Goal: Task Accomplishment & Management: Manage account settings

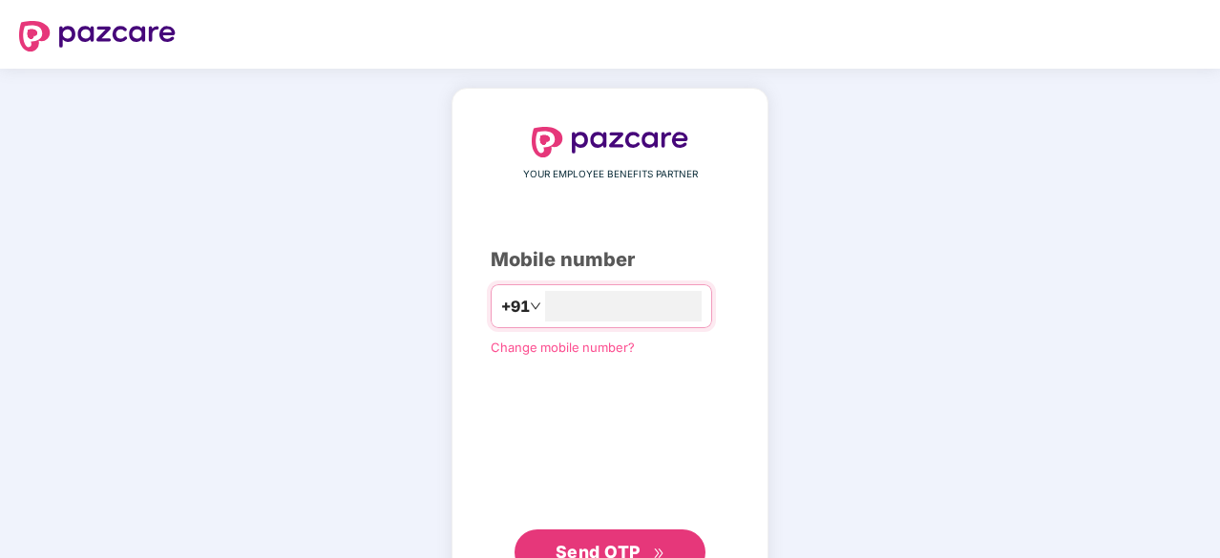
type input "**********"
click at [632, 542] on span "Send OTP" at bounding box center [597, 552] width 85 height 20
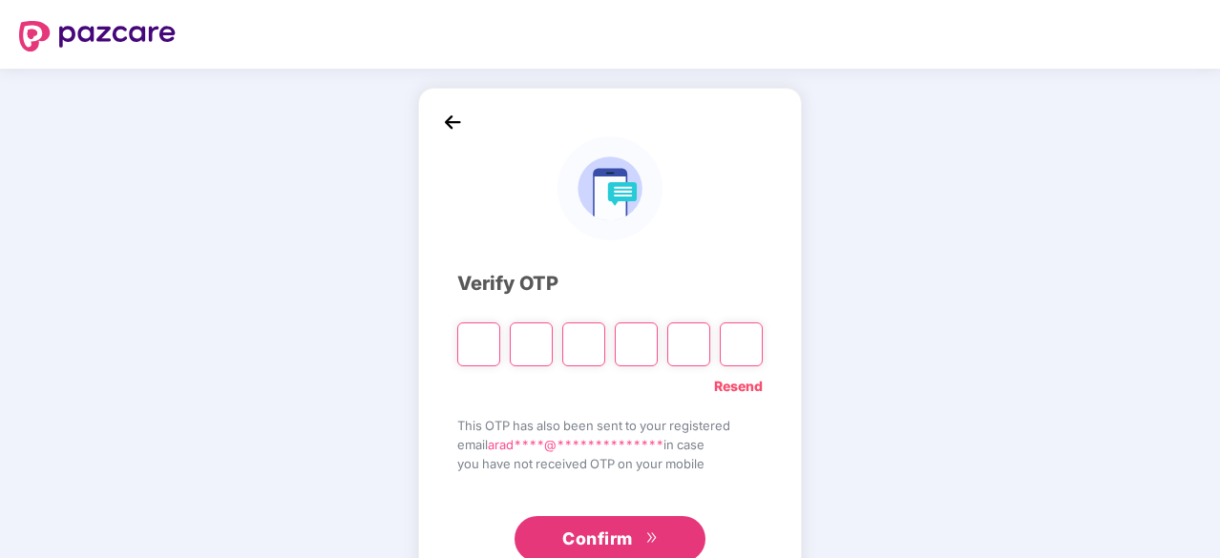
type input "*"
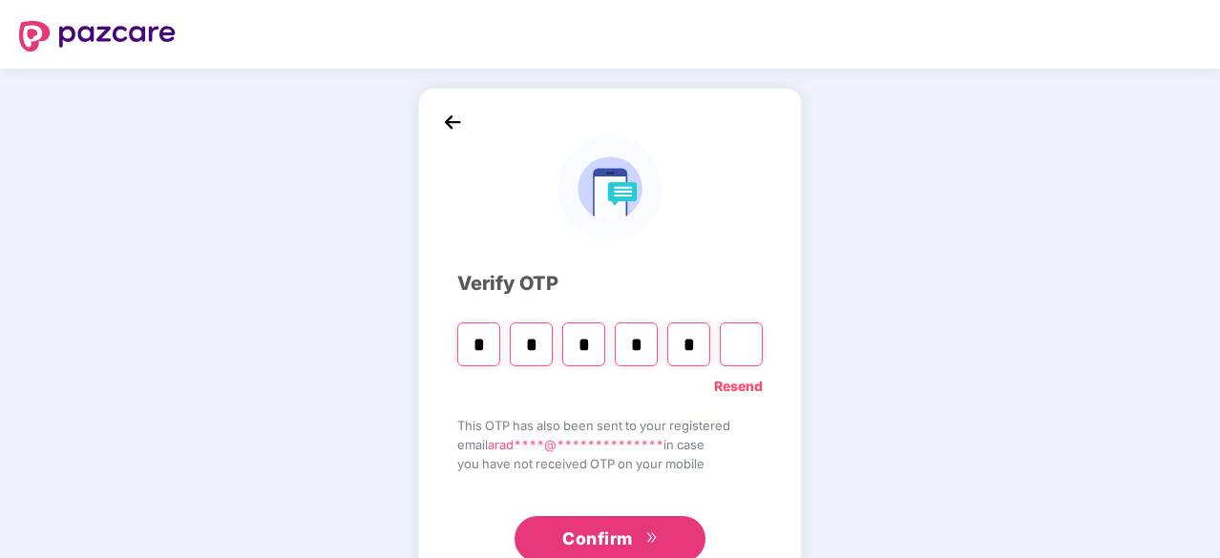
type input "*"
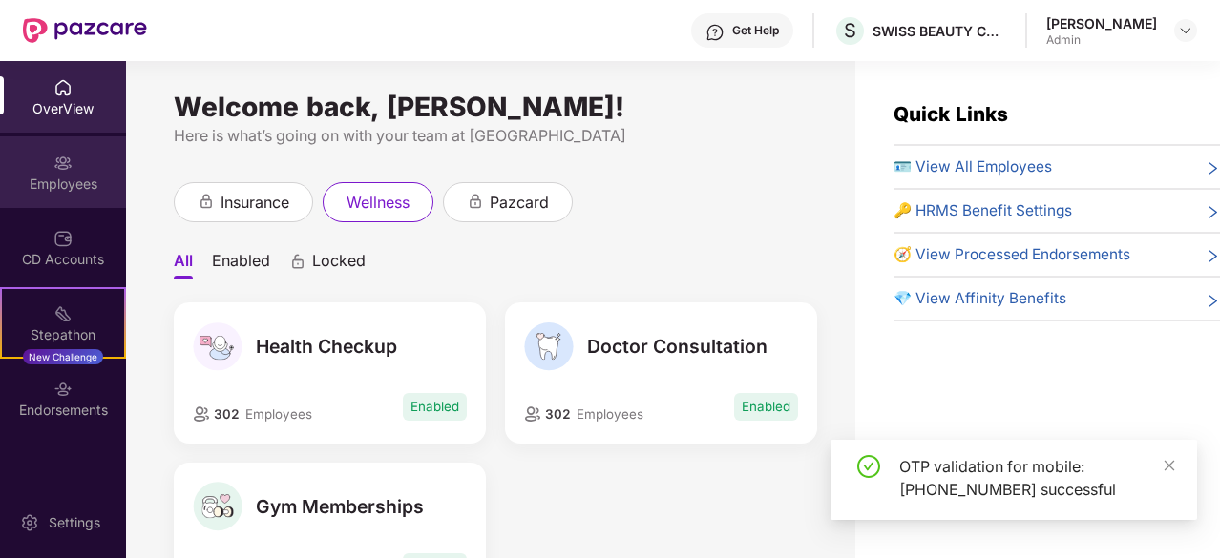
click at [60, 177] on div "Employees" at bounding box center [63, 184] width 126 height 19
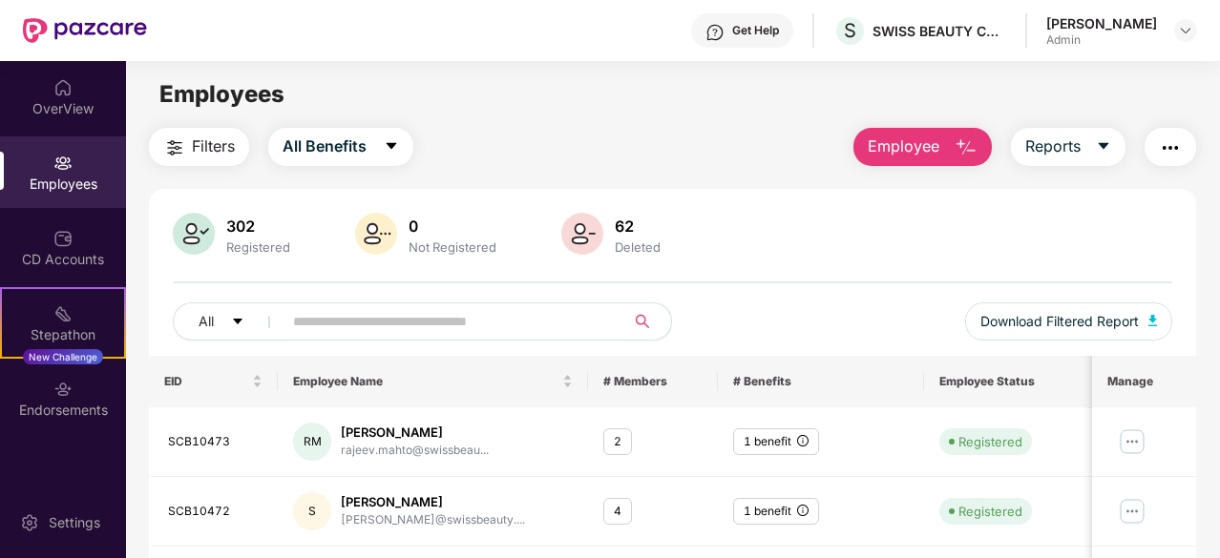
click at [645, 320] on icon "search" at bounding box center [642, 321] width 15 height 15
click at [552, 316] on input "text" at bounding box center [446, 321] width 306 height 29
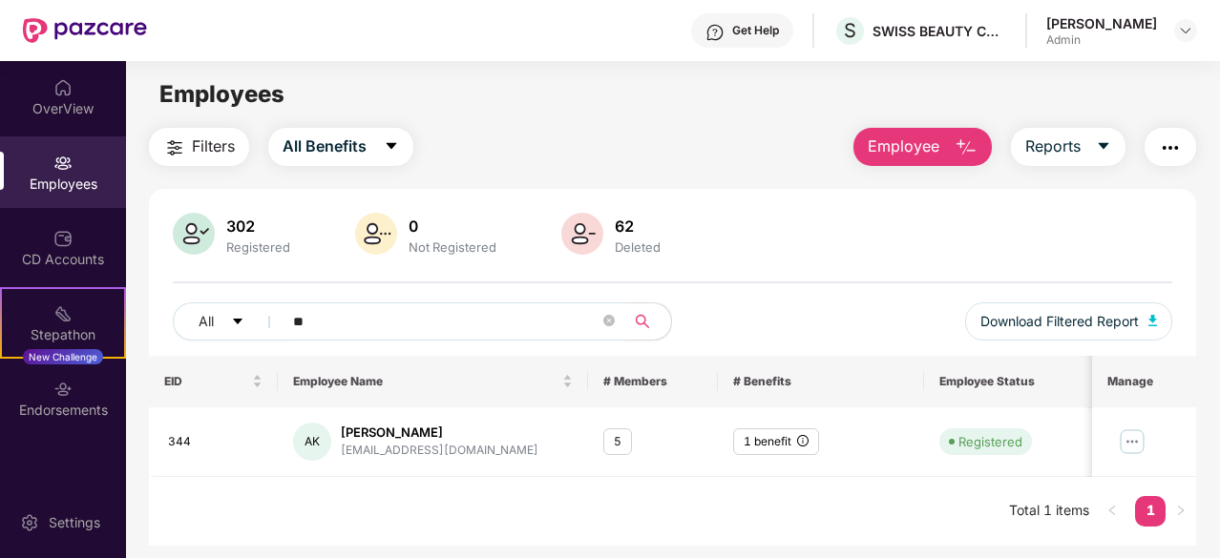
type input "*"
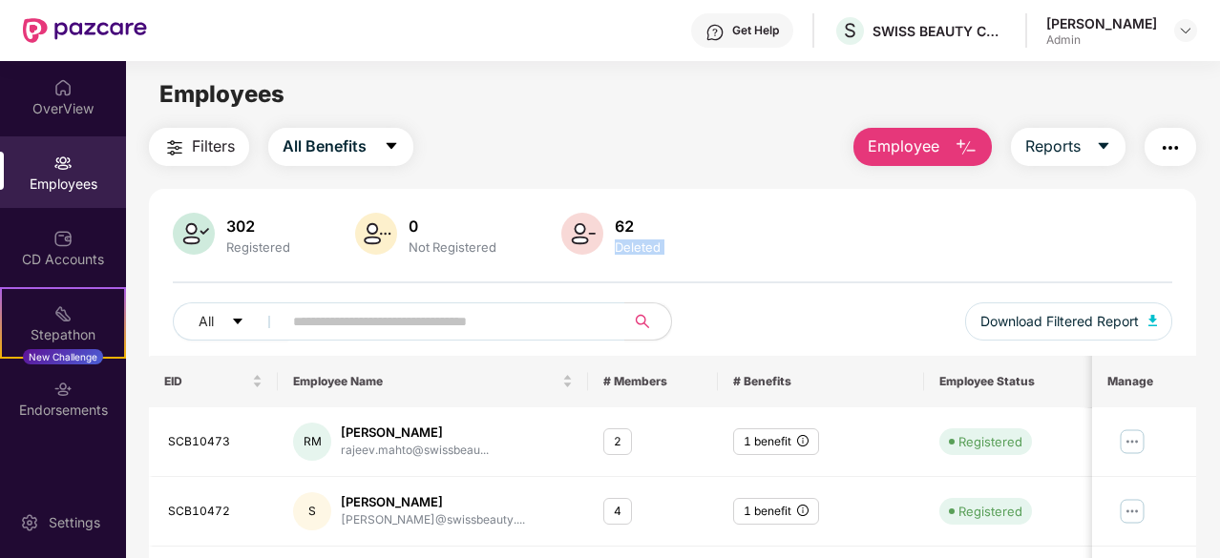
drag, startPoint x: 1217, startPoint y: 198, endPoint x: 1220, endPoint y: 291, distance: 92.6
click at [1219, 291] on html "Get Help S SWISS BEAUTY COSMETICS PRIVATE LIMITED [PERSON_NAME] OverView Employ…" at bounding box center [610, 279] width 1220 height 558
click at [816, 253] on div "302 Registered 0 Not Registered 62 Deleted" at bounding box center [672, 236] width 999 height 46
click at [645, 320] on icon "search" at bounding box center [642, 321] width 15 height 15
click at [485, 323] on input "text" at bounding box center [446, 321] width 306 height 29
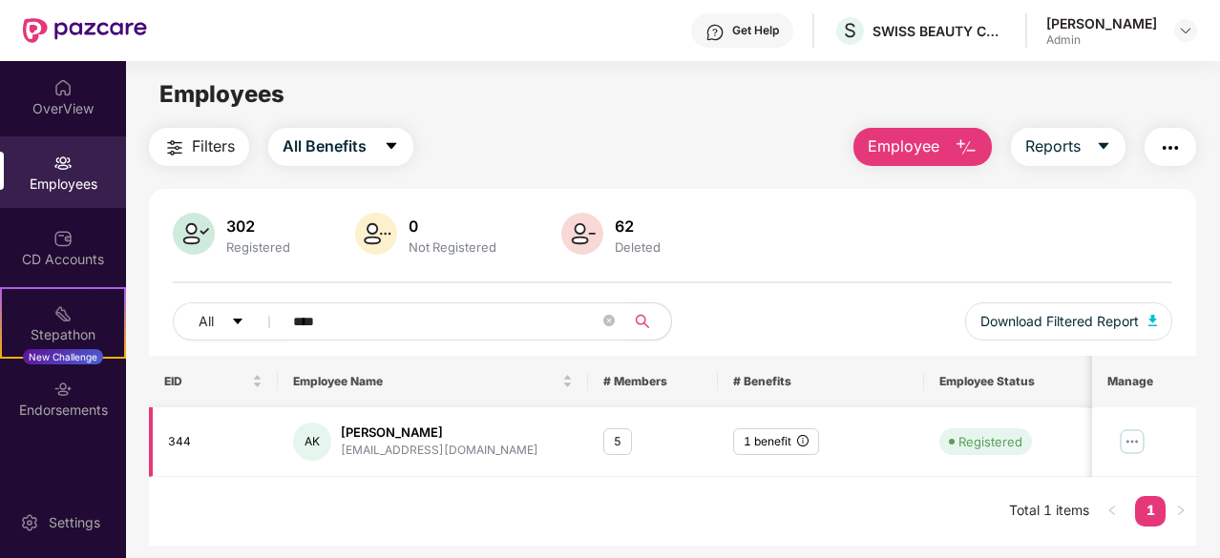
click at [380, 428] on div "[PERSON_NAME]" at bounding box center [440, 433] width 198 height 18
click at [328, 327] on input "****" at bounding box center [446, 321] width 306 height 29
type input "*"
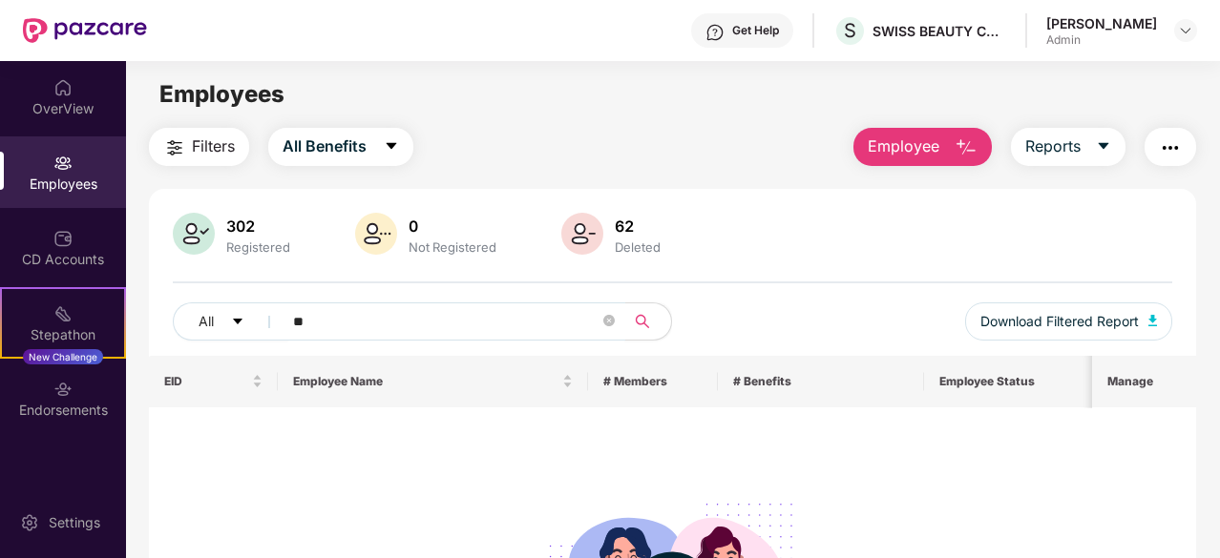
type input "*"
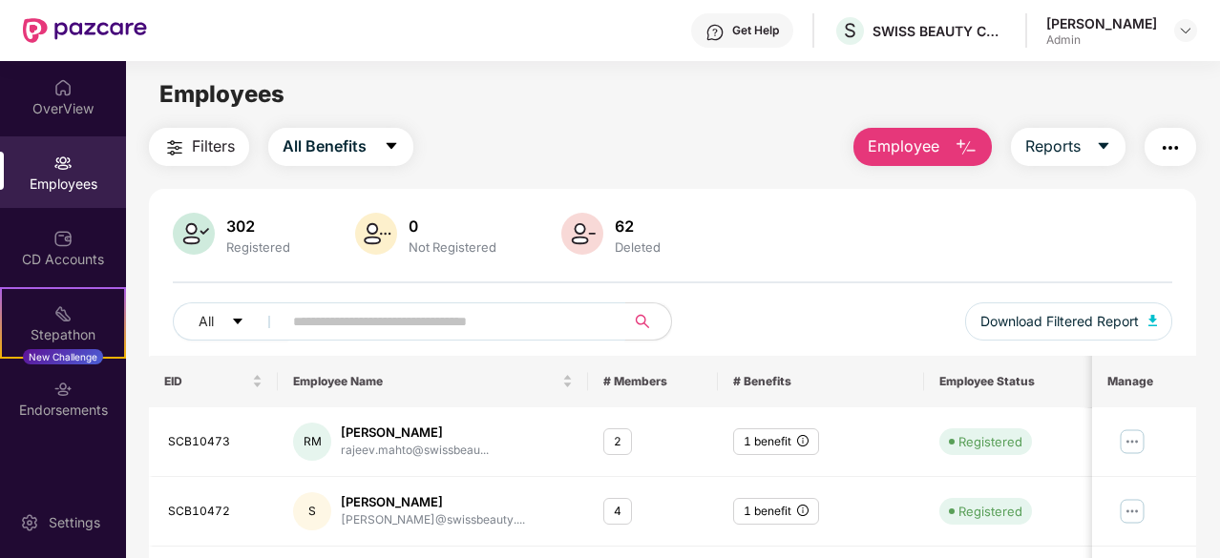
click at [258, 247] on div "Registered" at bounding box center [258, 247] width 72 height 15
click at [248, 223] on div "302" at bounding box center [258, 226] width 72 height 19
click at [231, 146] on span "Filters" at bounding box center [213, 147] width 43 height 24
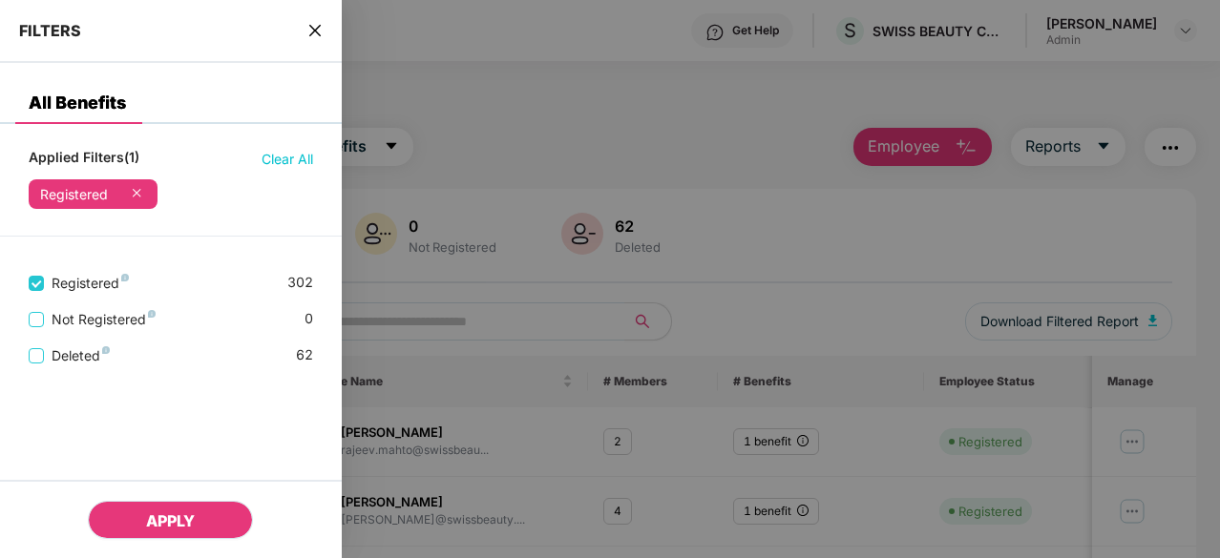
click at [175, 516] on span "APPLY" at bounding box center [170, 520] width 49 height 19
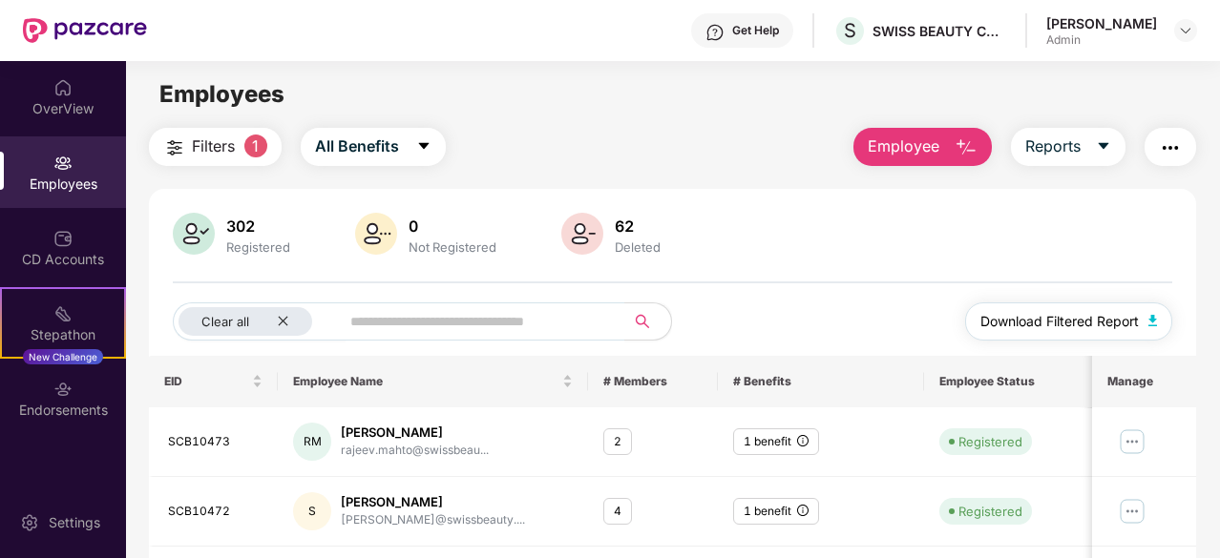
click at [1095, 318] on span "Download Filtered Report" at bounding box center [1059, 321] width 158 height 21
